Goal: Task Accomplishment & Management: Complete application form

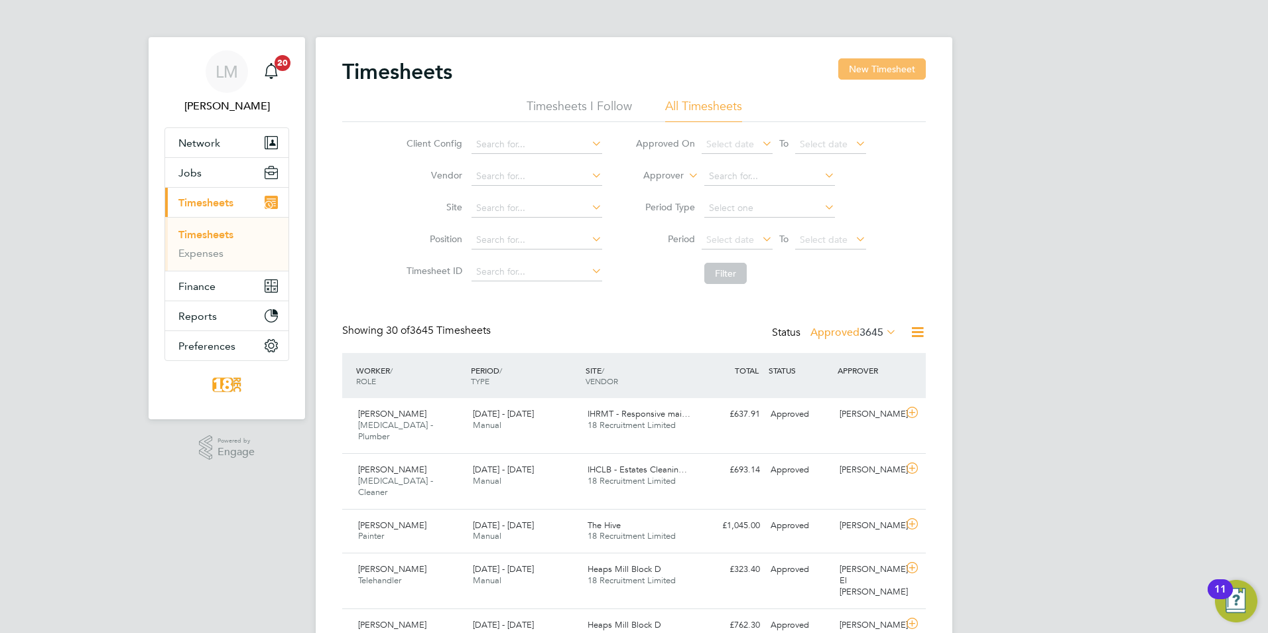
click at [883, 68] on button "New Timesheet" at bounding box center [882, 68] width 88 height 21
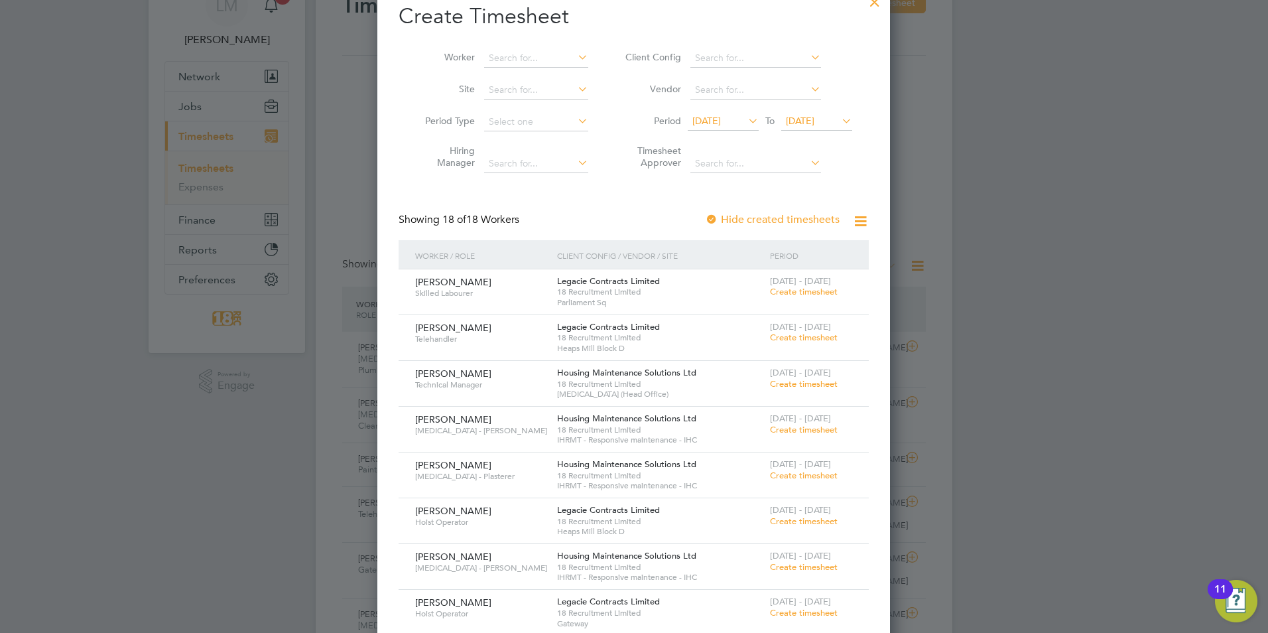
click at [812, 565] on span "Create timesheet" at bounding box center [804, 566] width 68 height 11
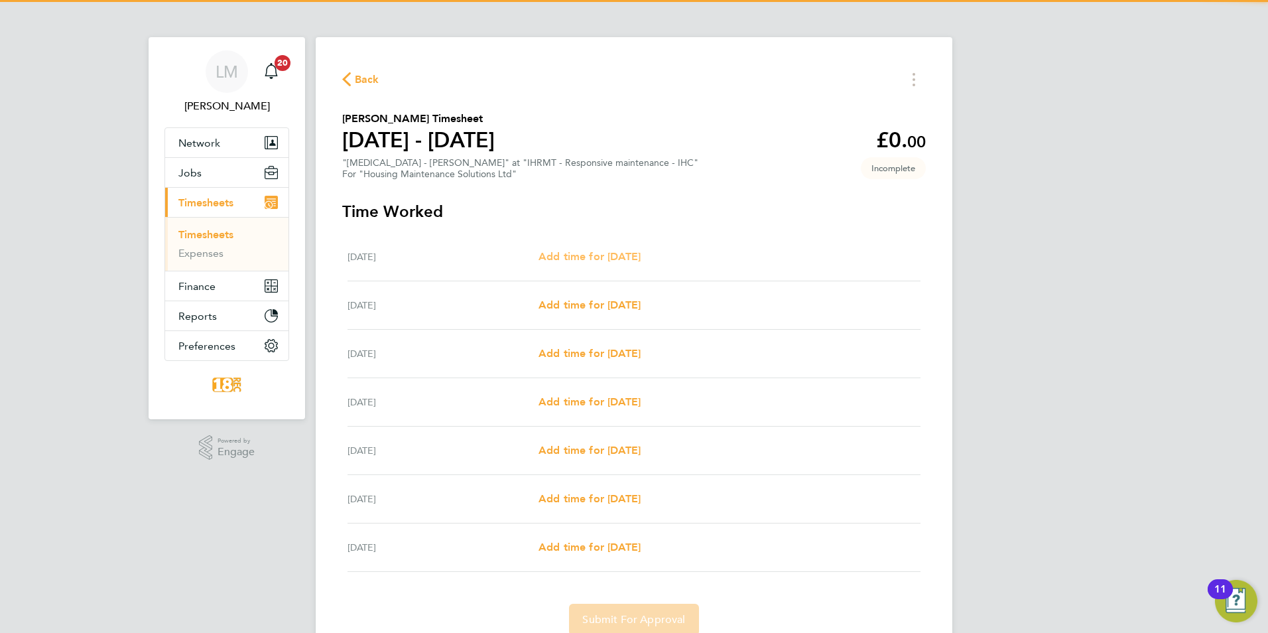
click at [641, 255] on span "Add time for [DATE]" at bounding box center [590, 256] width 102 height 13
select select "30"
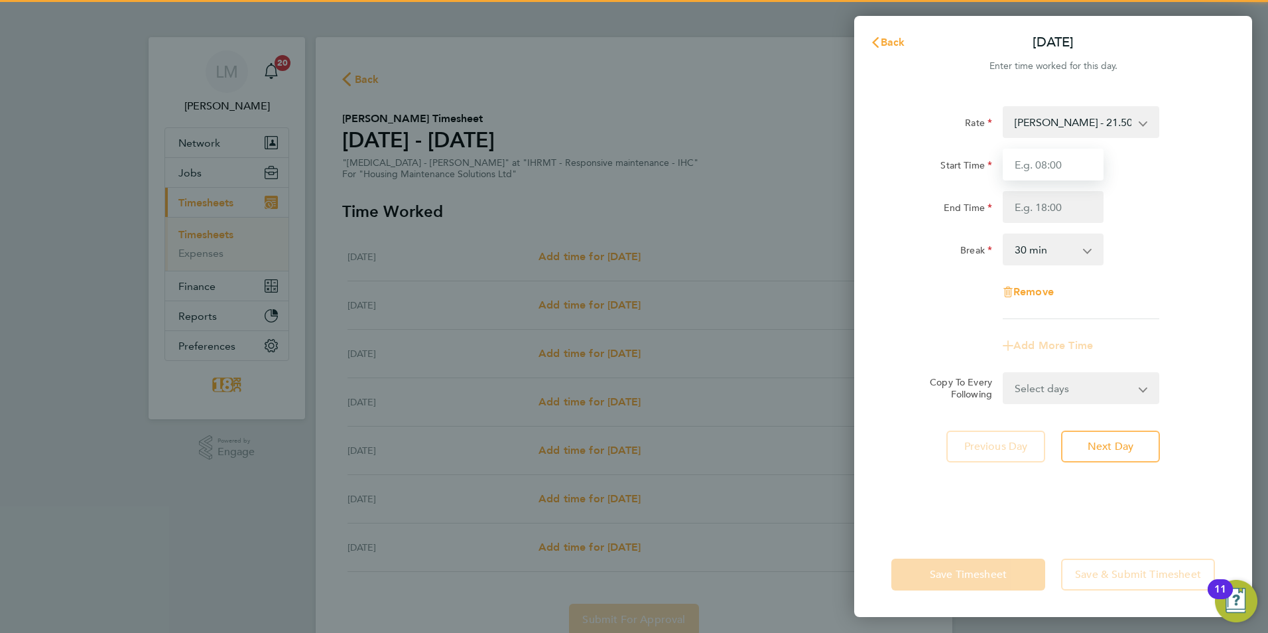
click at [1053, 159] on input "Start Time" at bounding box center [1053, 165] width 101 height 32
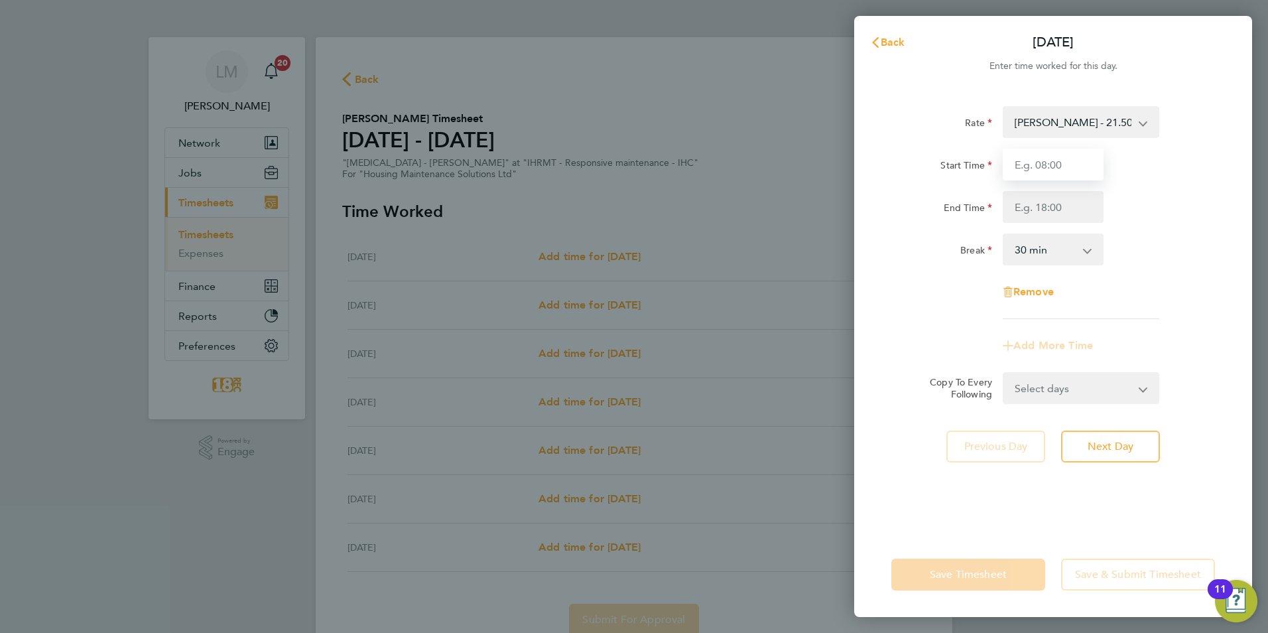
type input "08:00"
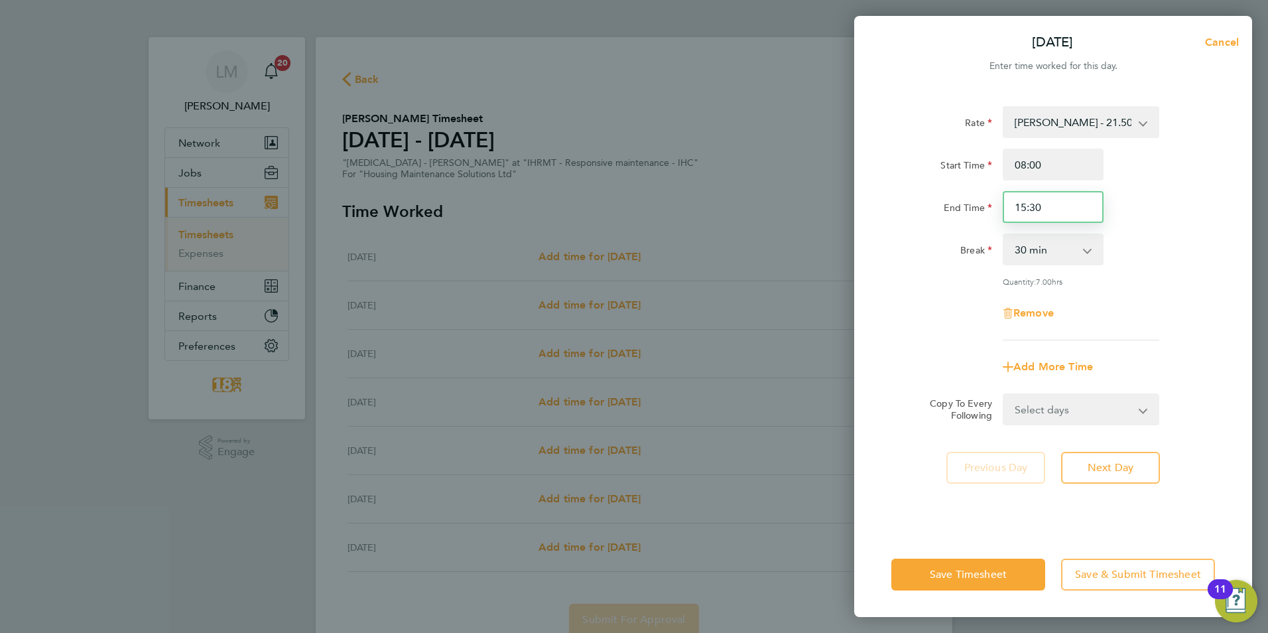
click at [1074, 214] on input "15:30" at bounding box center [1053, 207] width 101 height 32
click at [1025, 209] on input "15:30" at bounding box center [1053, 207] width 101 height 32
type input "16:30"
click at [1155, 214] on div "End Time 16:30" at bounding box center [1053, 207] width 334 height 32
drag, startPoint x: 1104, startPoint y: 415, endPoint x: 1096, endPoint y: 417, distance: 8.2
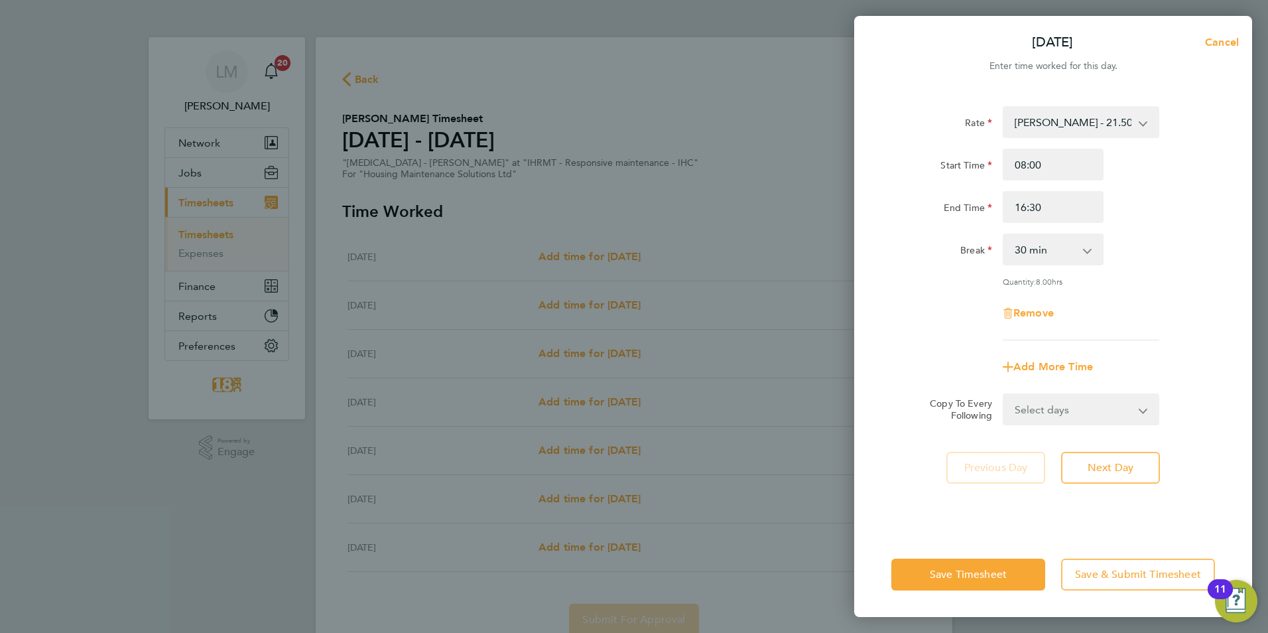
click at [1104, 415] on select "Select days Day Weekday (Mon-Fri) Weekend (Sat-Sun) [DATE] [DATE] [DATE] [DATE]…" at bounding box center [1073, 409] width 139 height 29
select select "DAY"
click at [1004, 395] on select "Select days Day Weekday (Mon-Fri) Weekend (Sat-Sun) [DATE] [DATE] [DATE] [DATE]…" at bounding box center [1073, 409] width 139 height 29
select select "[DATE]"
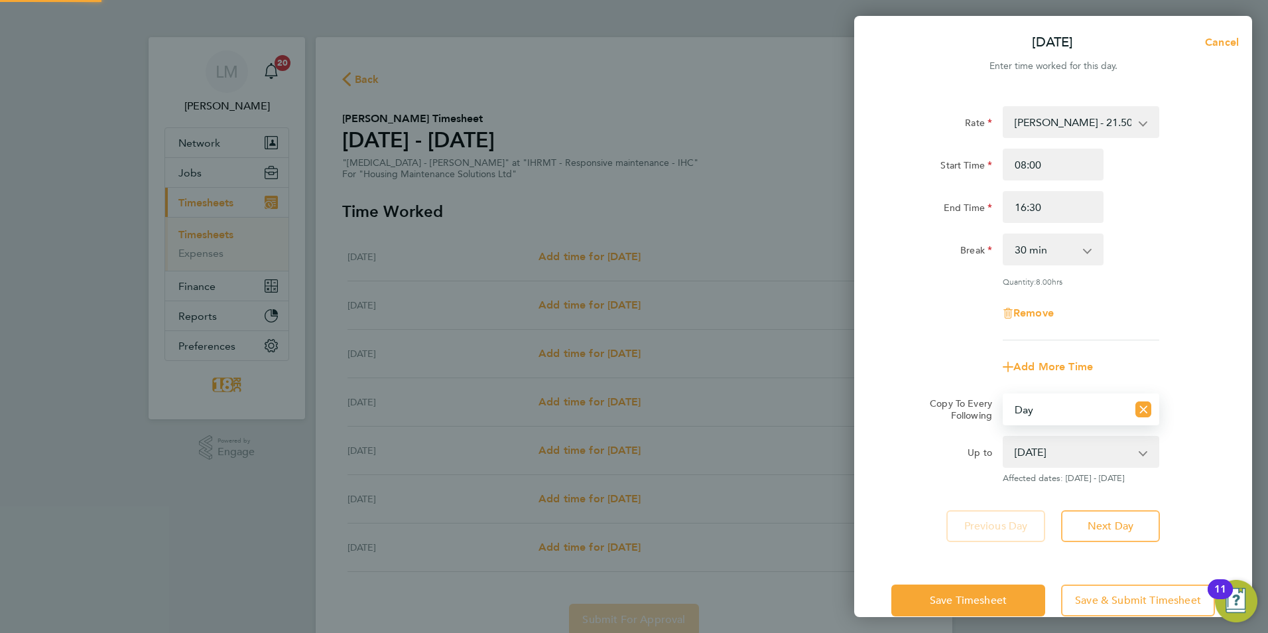
drag, startPoint x: 1070, startPoint y: 424, endPoint x: 1061, endPoint y: 460, distance: 37.8
click at [1061, 460] on select "[DATE] [DATE] [DATE] [DATE] [DATE] [DATE]" at bounding box center [1073, 451] width 138 height 29
drag, startPoint x: 1202, startPoint y: 335, endPoint x: 1166, endPoint y: 336, distance: 36.5
click at [1202, 335] on div "Rate [PERSON_NAME] - 21.50 Start Time 08:00 End Time 16:30 Break 0 min 15 min 3…" at bounding box center [1053, 223] width 324 height 234
click at [1139, 403] on icon "Reset selection" at bounding box center [1143, 409] width 16 height 16
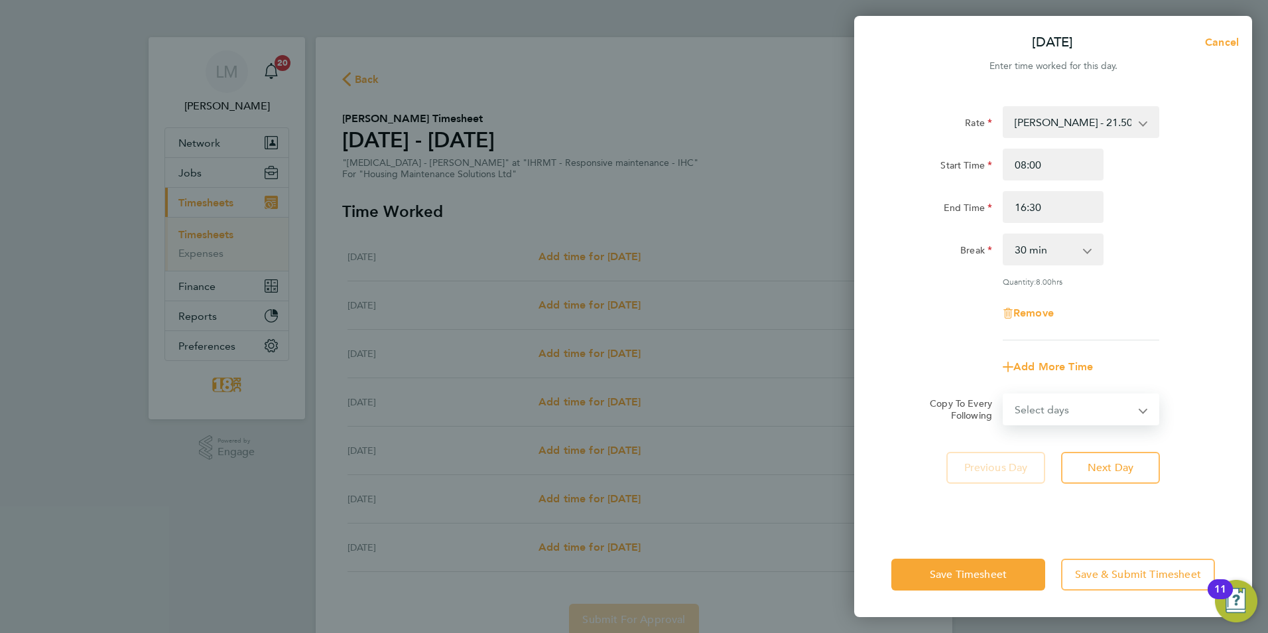
click at [1082, 404] on select "Select days Day Weekday (Mon-Fri) Weekend (Sat-Sun) [DATE] [DATE] [DATE] [DATE]…" at bounding box center [1073, 409] width 139 height 29
select select "WEEKDAY"
click at [1004, 395] on select "Select days Day Weekday (Mon-Fri) Weekend (Sat-Sun) [DATE] [DATE] [DATE] [DATE]…" at bounding box center [1073, 409] width 139 height 29
select select "[DATE]"
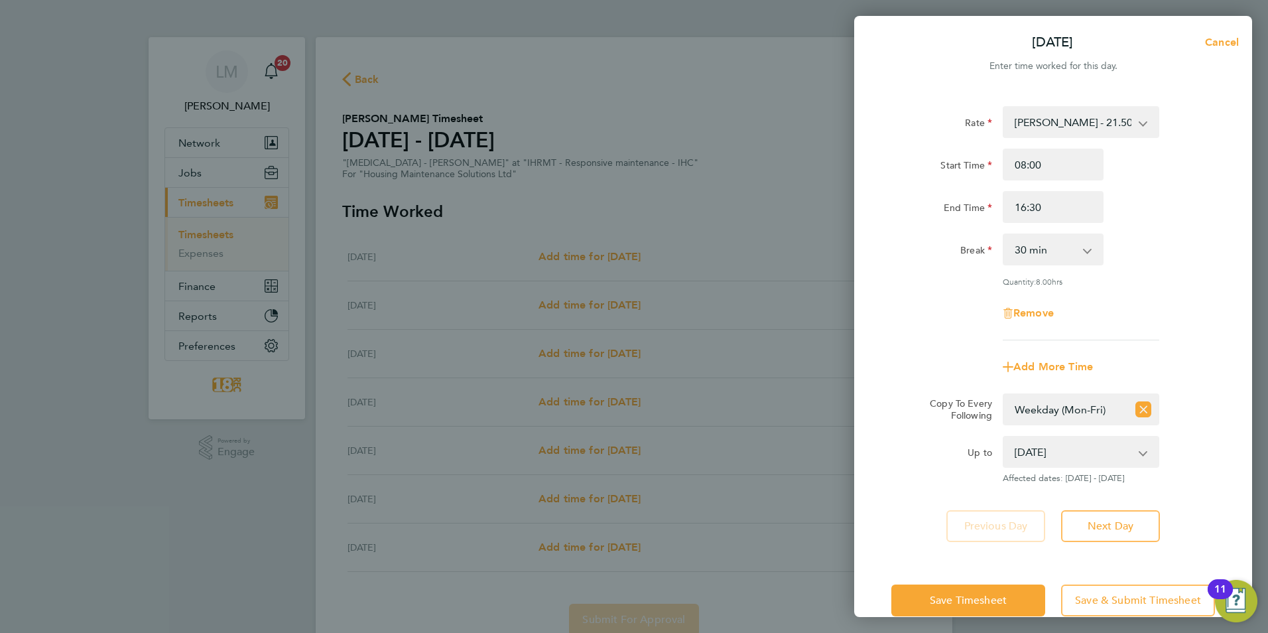
click at [1192, 312] on div "Remove" at bounding box center [1053, 313] width 334 height 32
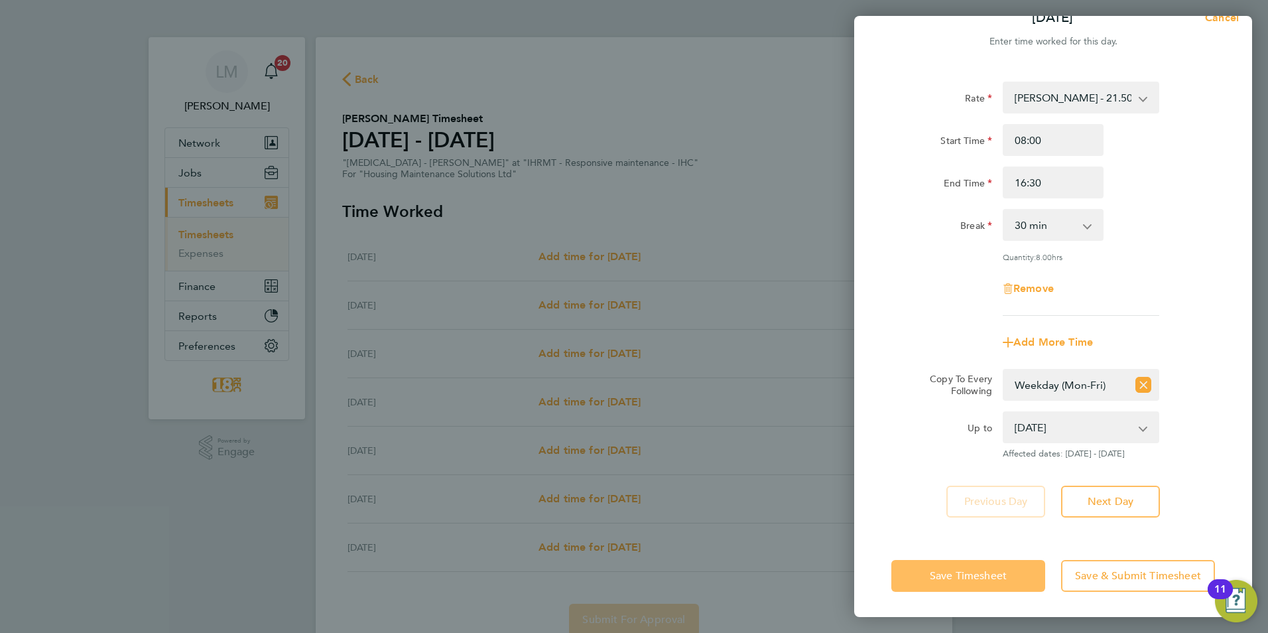
click at [951, 578] on span "Save Timesheet" at bounding box center [968, 575] width 77 height 13
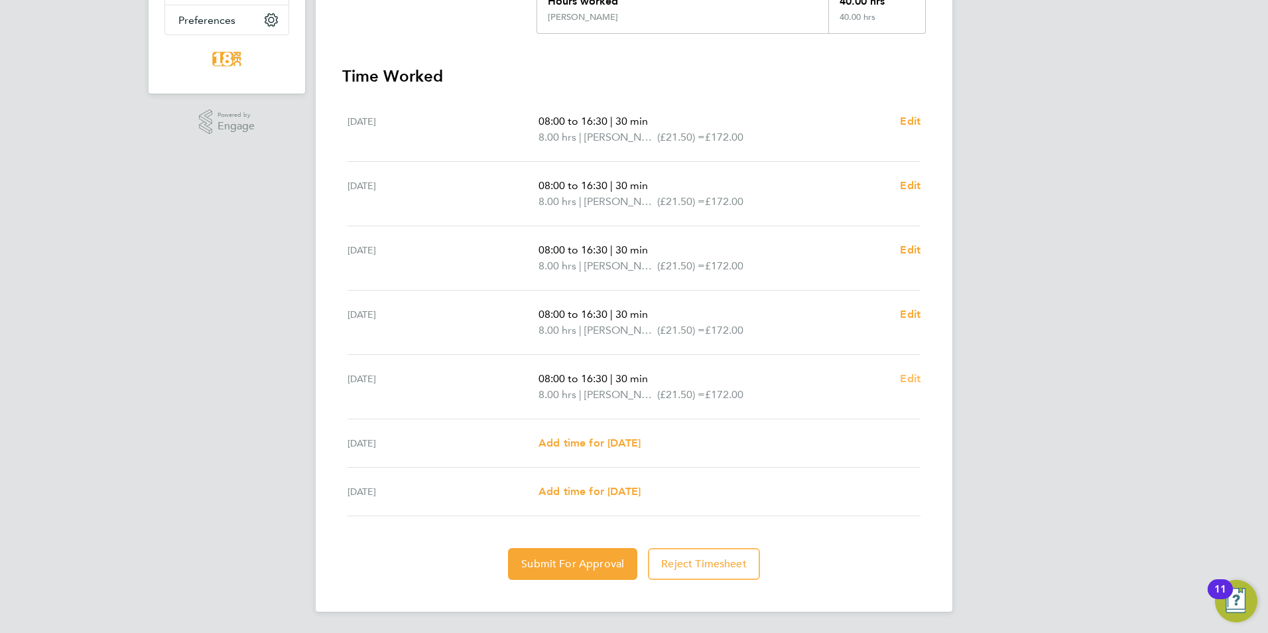
click at [913, 375] on span "Edit" at bounding box center [910, 378] width 21 height 13
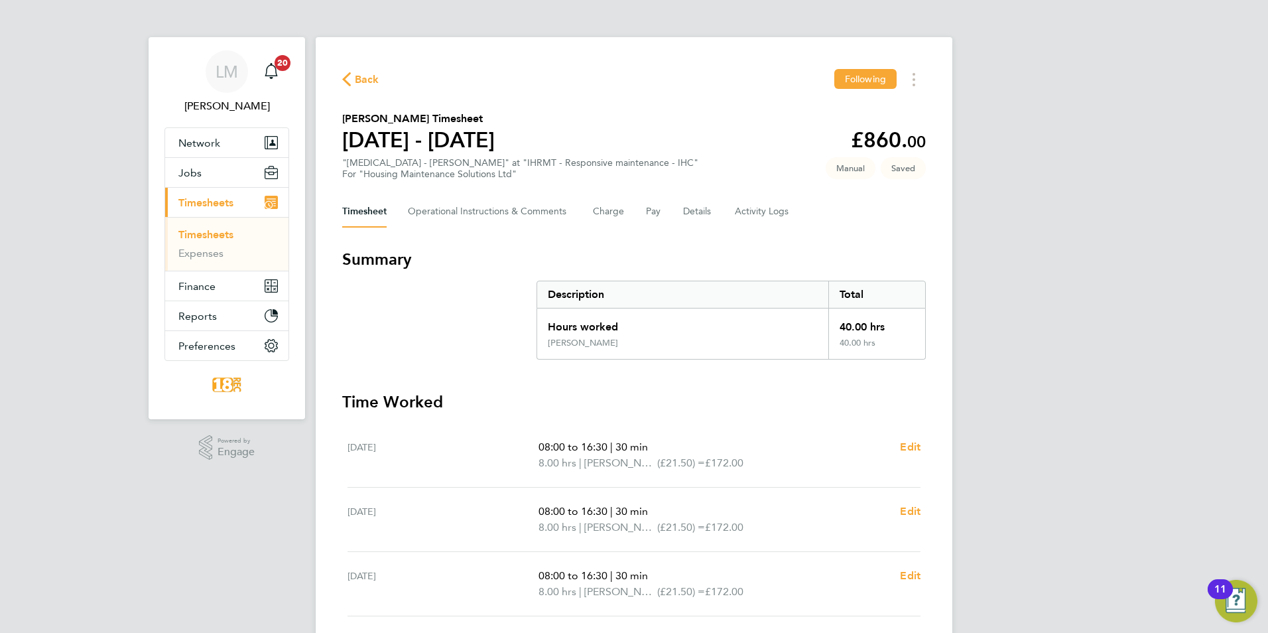
select select "30"
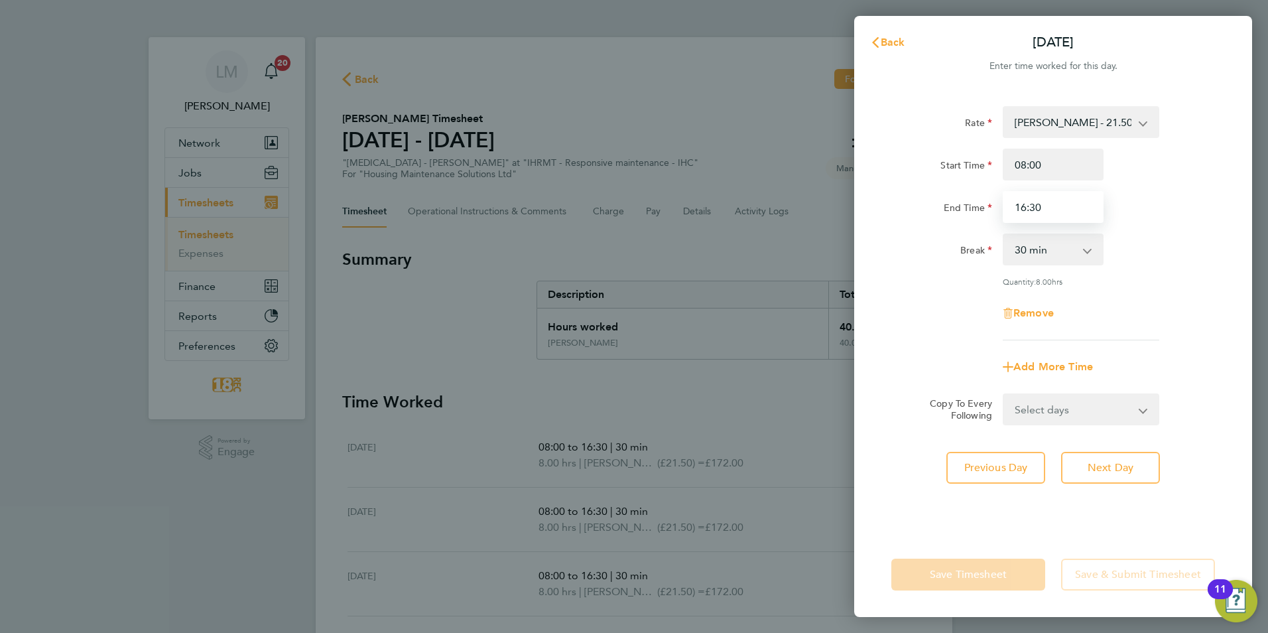
click at [1022, 206] on input "16:30" at bounding box center [1053, 207] width 101 height 32
type input "15:30"
click at [1188, 280] on div "Quantity: 8.00 hrs" at bounding box center [1053, 281] width 334 height 11
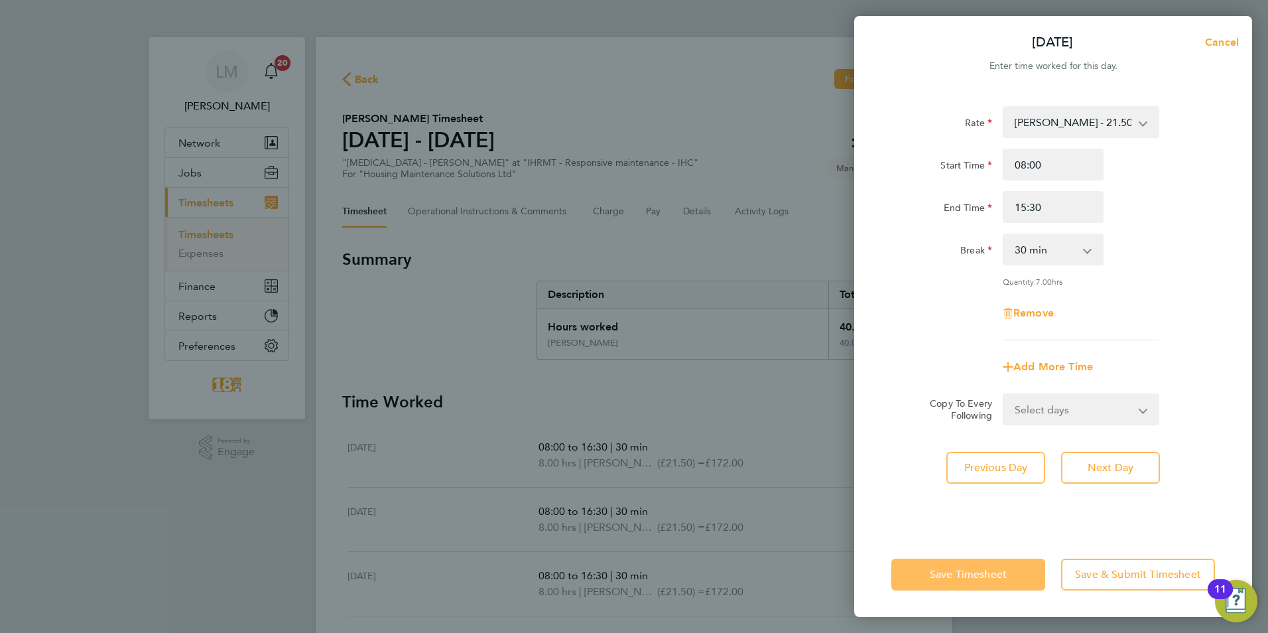
click at [925, 568] on button "Save Timesheet" at bounding box center [968, 574] width 154 height 32
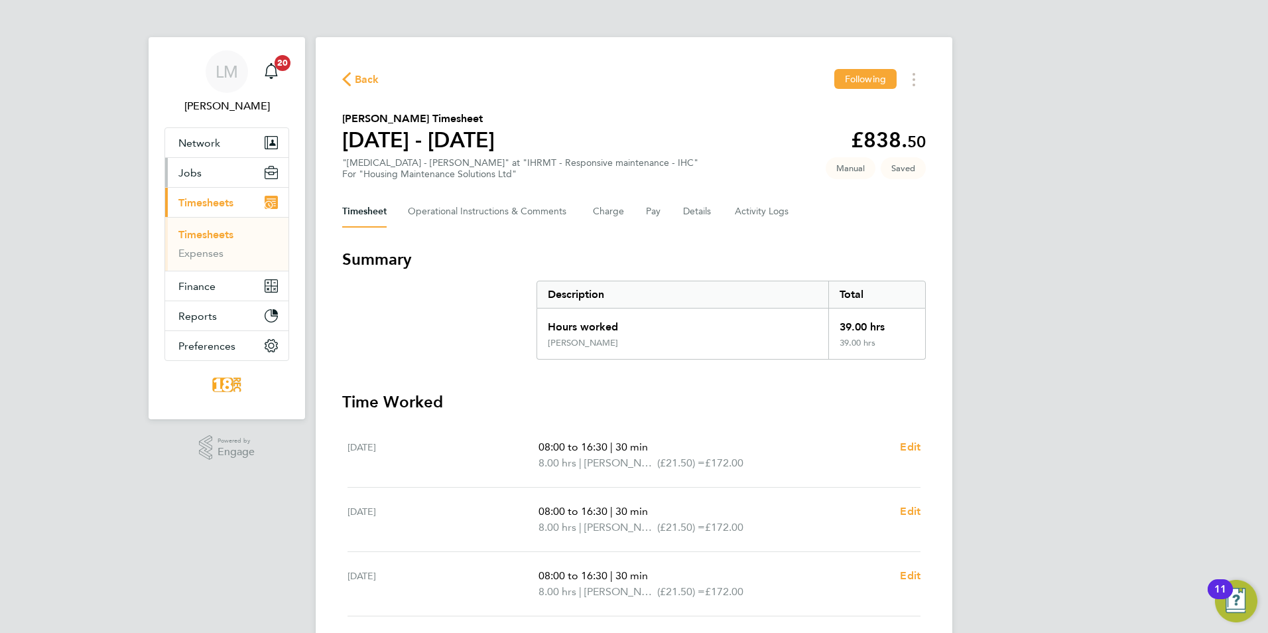
click at [200, 169] on span "Jobs" at bounding box center [189, 172] width 23 height 13
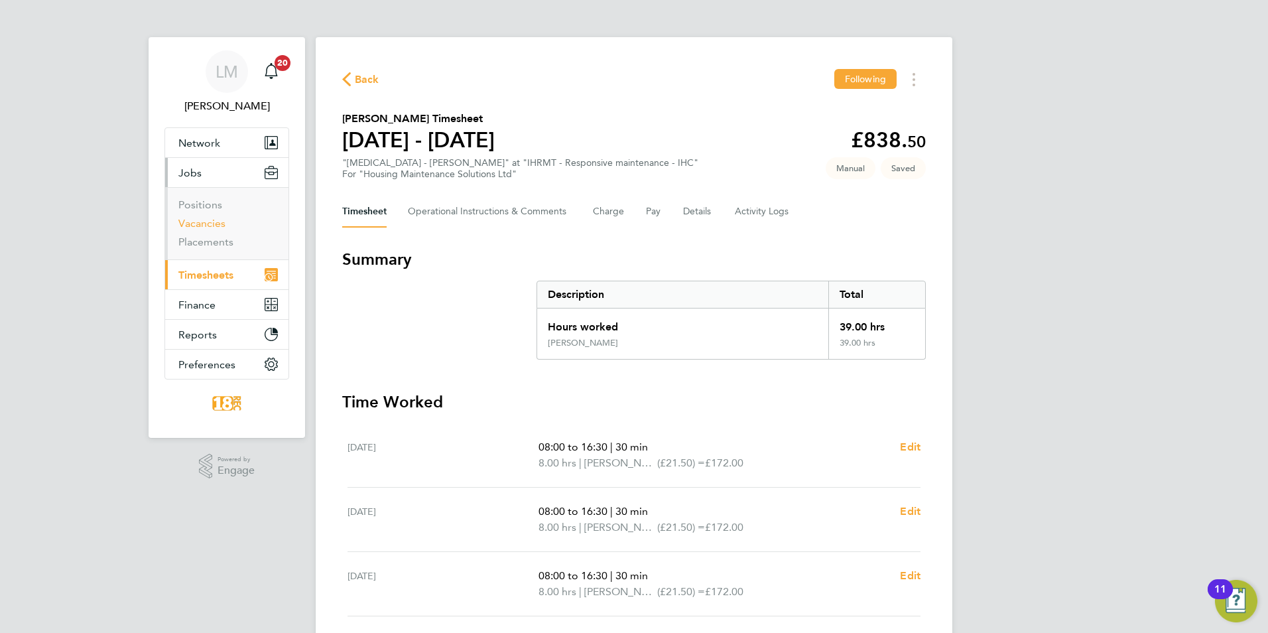
click at [207, 221] on link "Vacancies" at bounding box center [201, 223] width 47 height 13
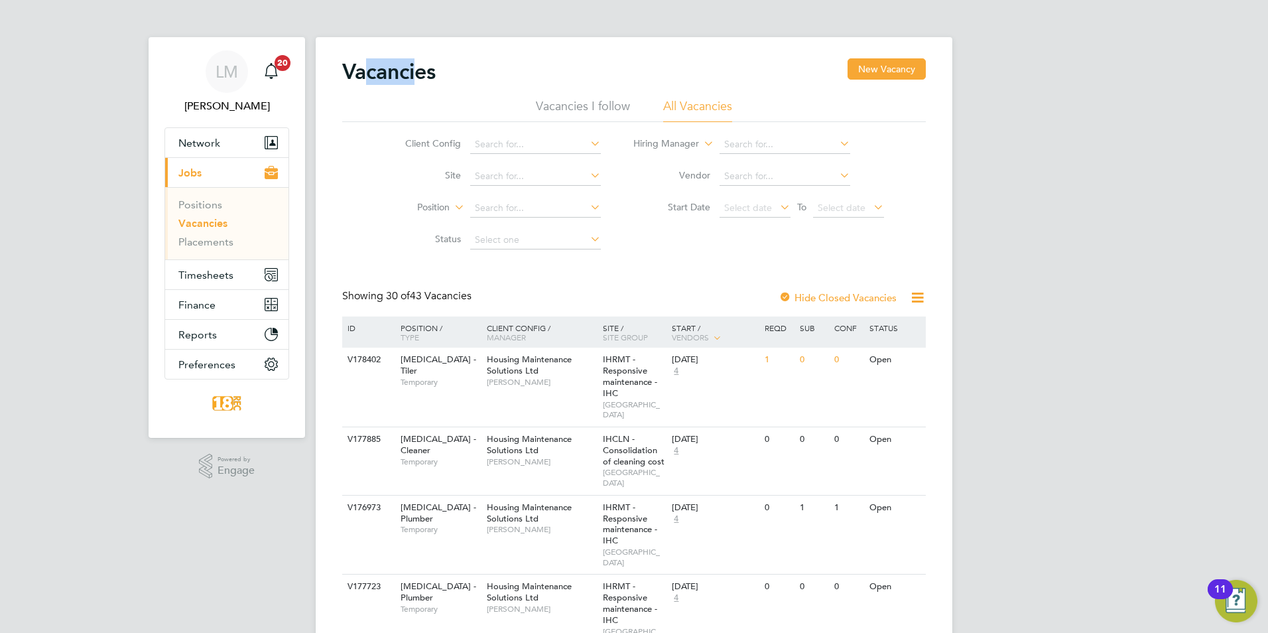
drag, startPoint x: 365, startPoint y: 73, endPoint x: 419, endPoint y: 74, distance: 53.1
click at [419, 74] on h2 "Vacancies" at bounding box center [389, 71] width 94 height 27
click at [200, 224] on link "Vacancies" at bounding box center [202, 223] width 49 height 13
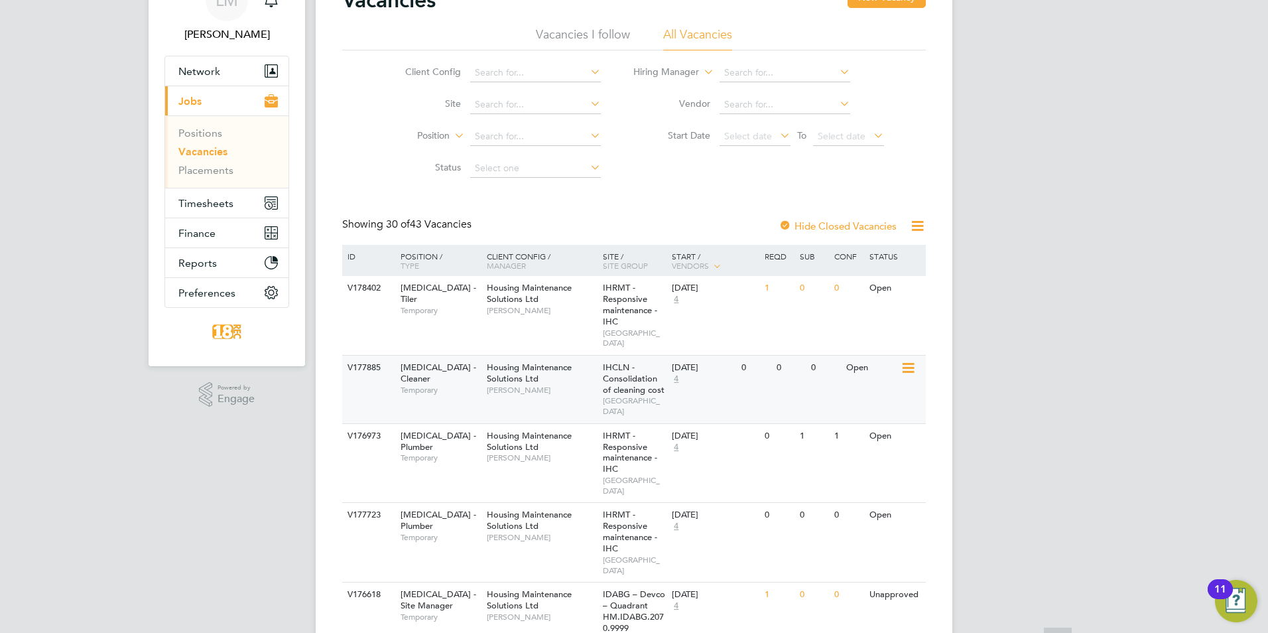
scroll to position [133, 0]
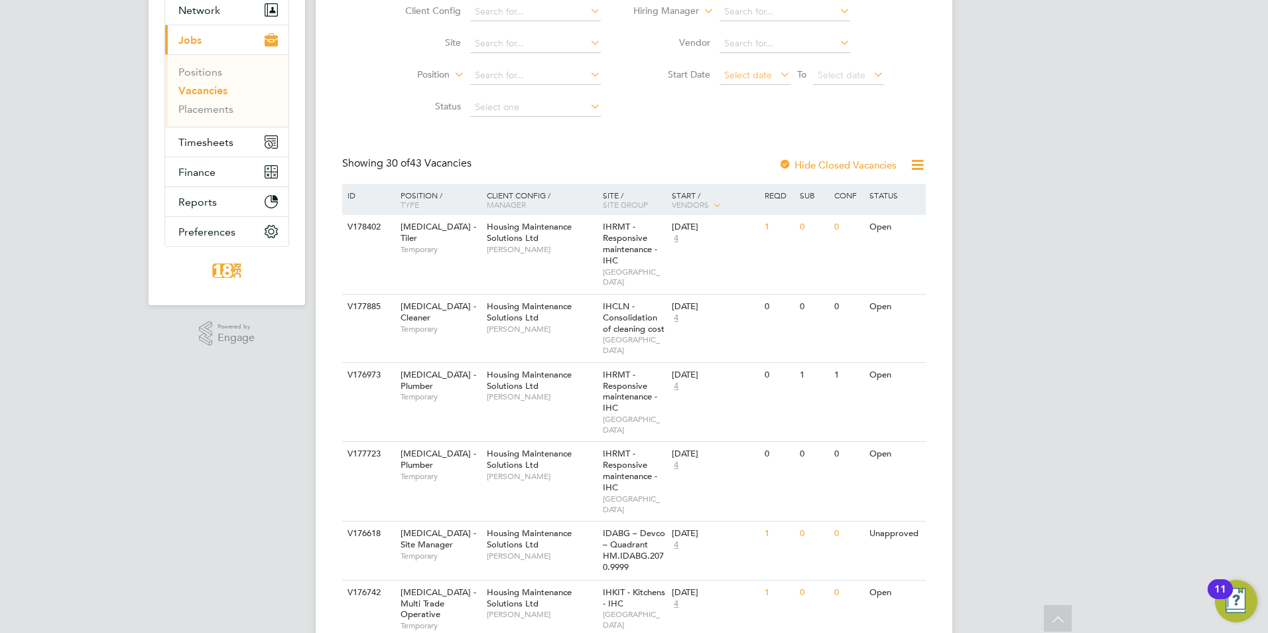
click at [762, 78] on span "Select date" at bounding box center [748, 75] width 48 height 12
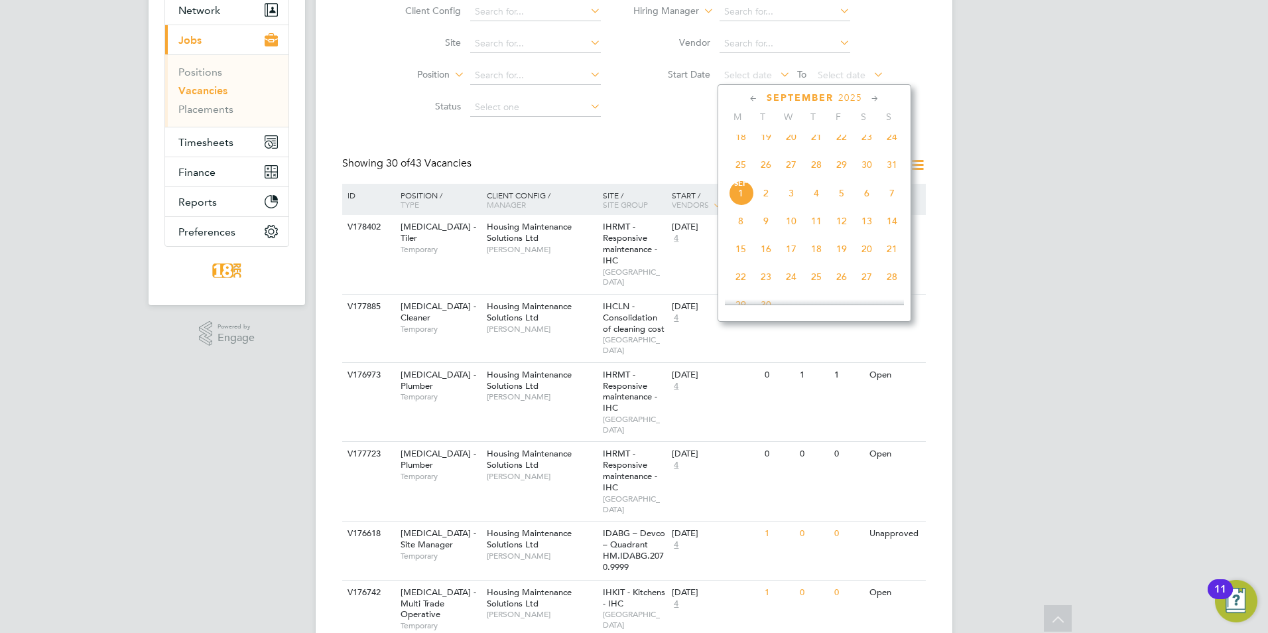
click at [734, 144] on span "18" at bounding box center [740, 136] width 25 height 25
